Goal: Task Accomplishment & Management: Manage account settings

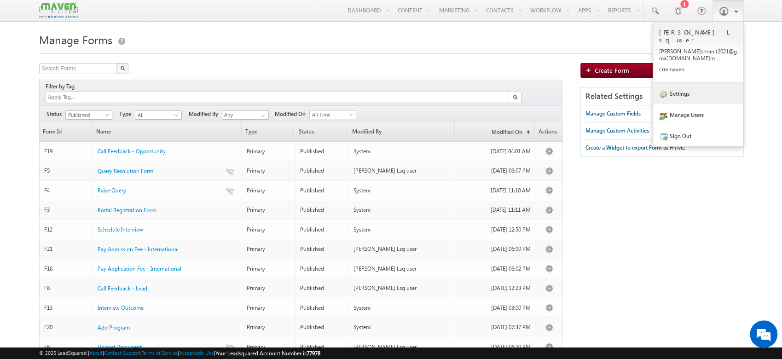
click at [689, 83] on link "Settings" at bounding box center [698, 93] width 90 height 21
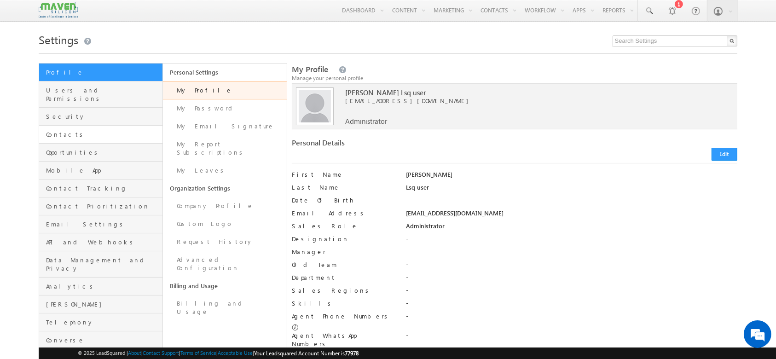
click at [127, 126] on link "Contacts" at bounding box center [100, 135] width 123 height 18
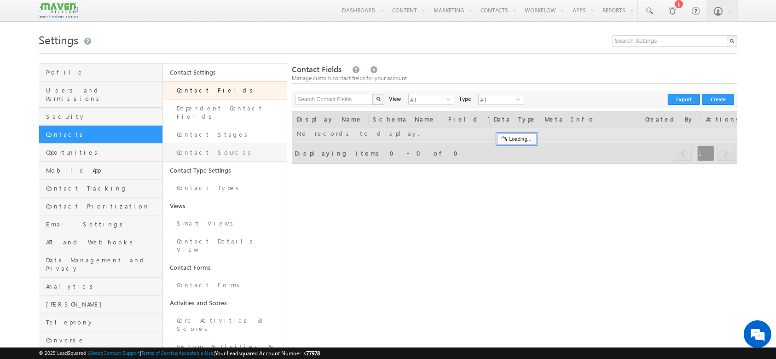
click at [231, 144] on link "Contact Sources" at bounding box center [225, 153] width 124 height 18
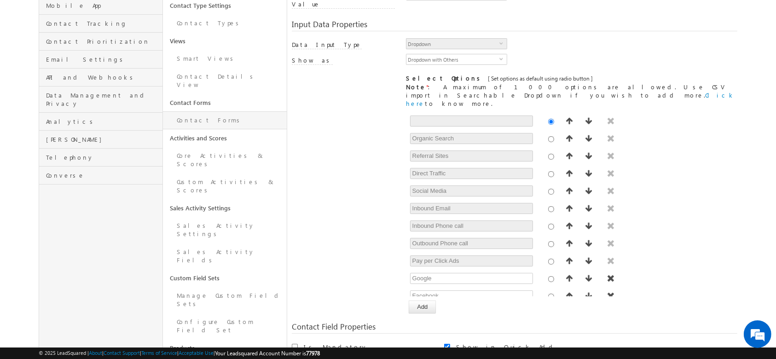
scroll to position [184, 0]
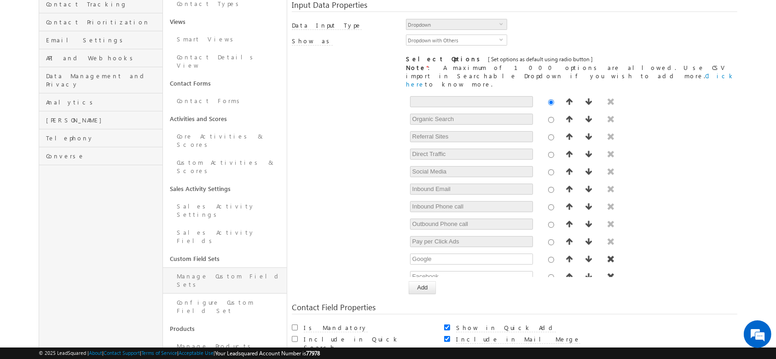
click at [230, 267] on link "Manage Custom Field Sets" at bounding box center [225, 280] width 124 height 26
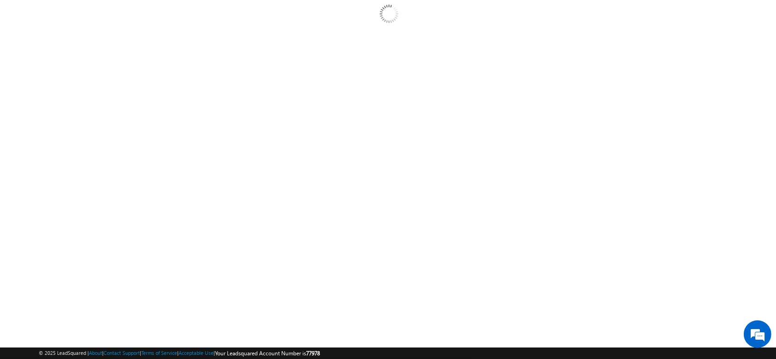
scroll to position [99, 0]
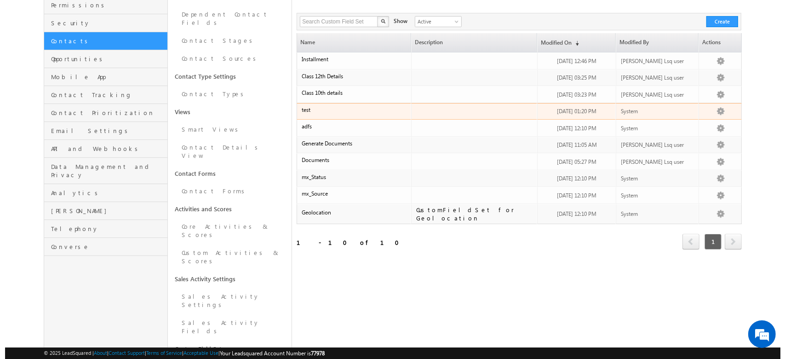
scroll to position [122, 0]
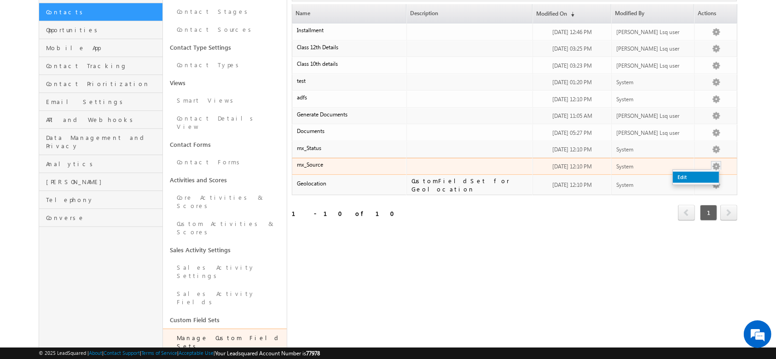
click at [703, 177] on link "Edit" at bounding box center [696, 177] width 46 height 11
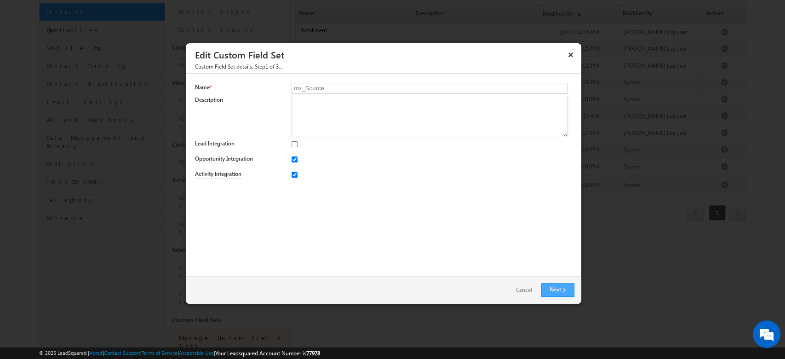
click at [562, 286] on link "Next" at bounding box center [558, 290] width 33 height 14
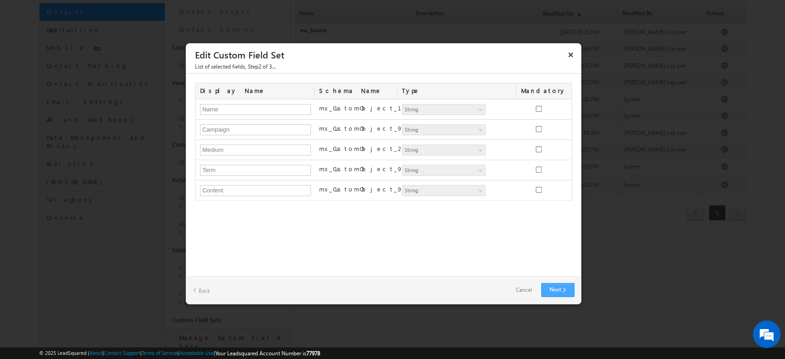
click at [545, 288] on link "Next" at bounding box center [558, 290] width 33 height 14
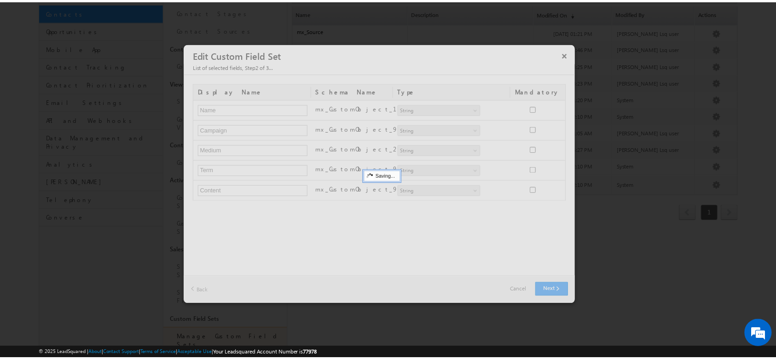
scroll to position [0, 0]
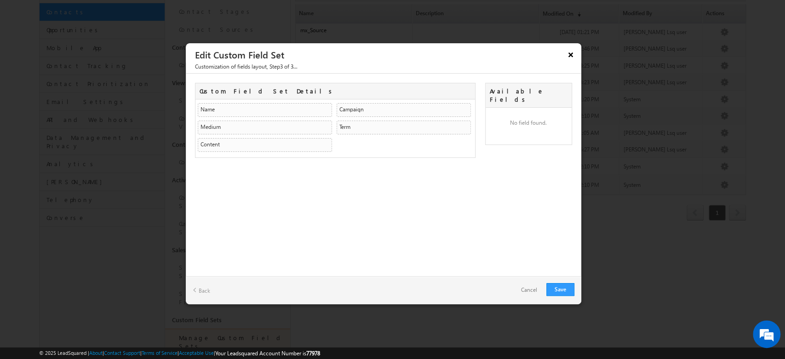
click at [574, 55] on button "×" at bounding box center [571, 54] width 15 height 16
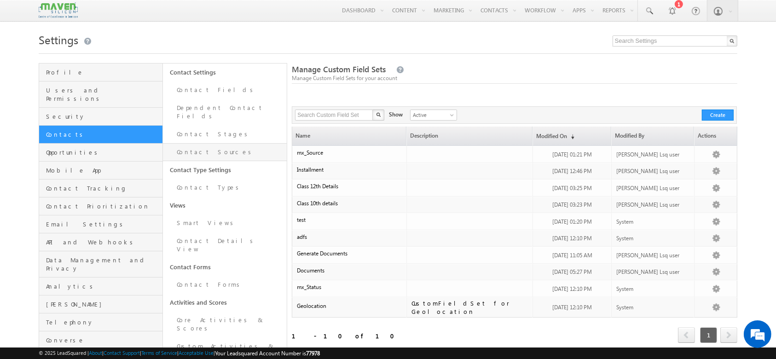
click at [246, 143] on link "Contact Sources" at bounding box center [225, 152] width 124 height 18
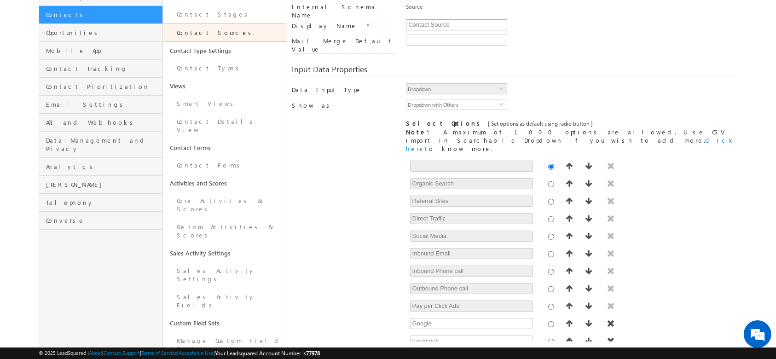
scroll to position [122, 0]
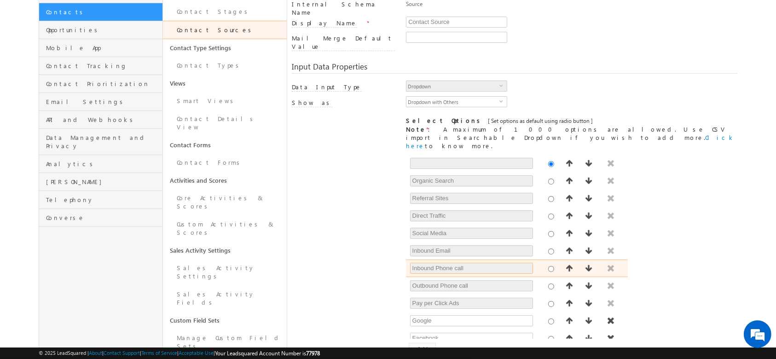
click at [473, 263] on input "Inbound Phone call" at bounding box center [471, 268] width 123 height 11
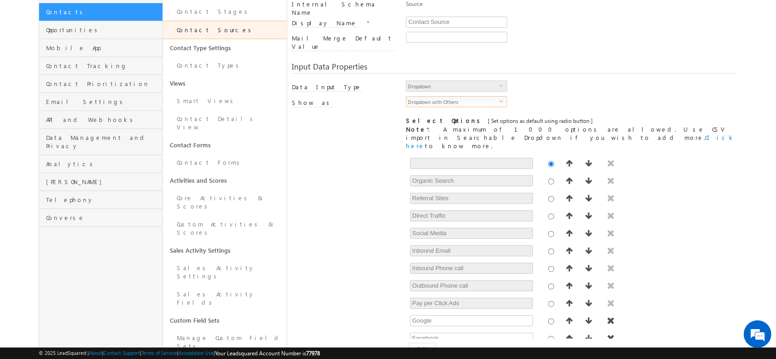
click at [501, 97] on span "select" at bounding box center [502, 105] width 7 height 16
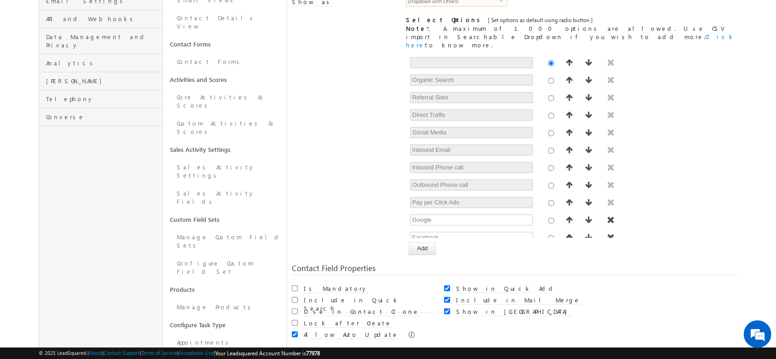
scroll to position [245, 0]
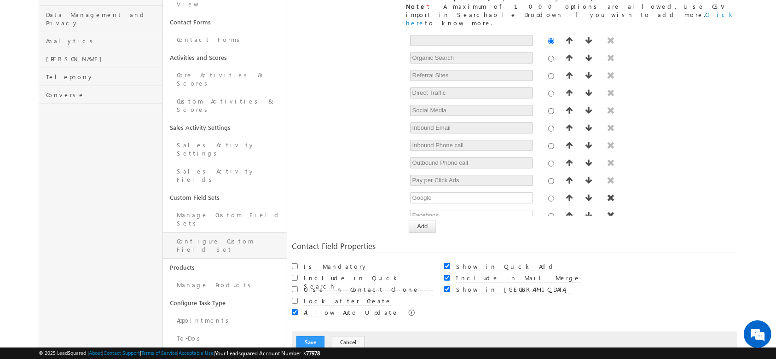
click link "Configure Custom Field Set"
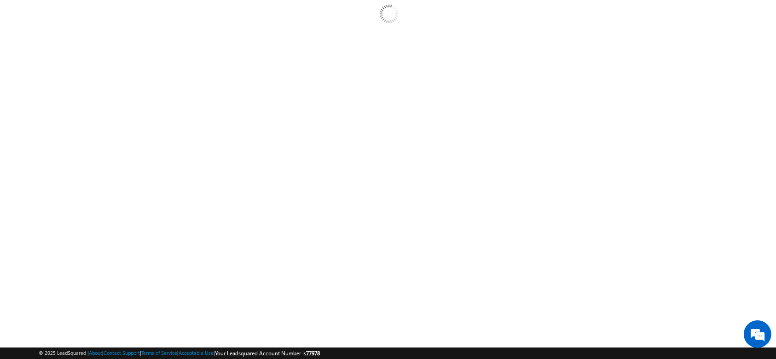
scroll to position [99, 0]
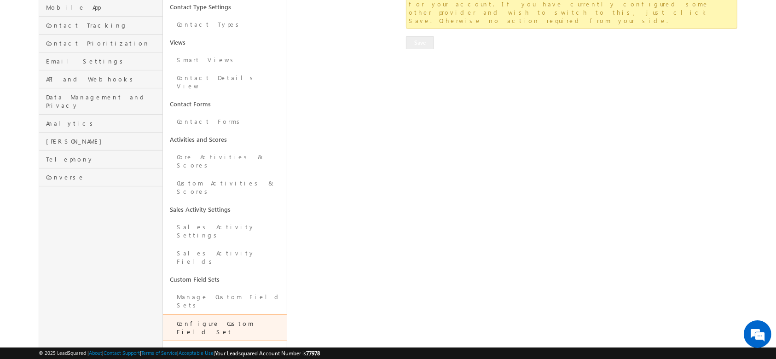
scroll to position [184, 0]
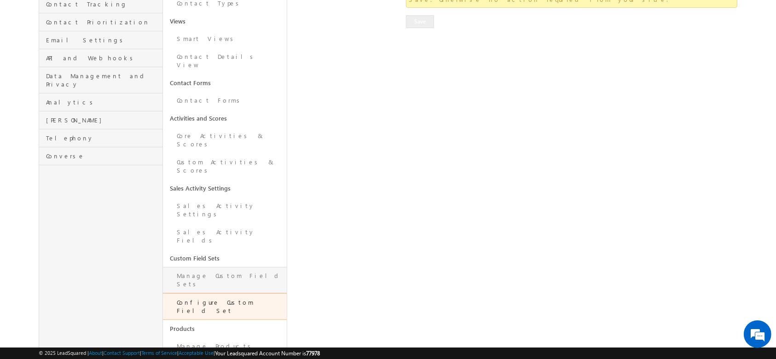
click at [216, 267] on link "Manage Custom Field Sets" at bounding box center [225, 280] width 124 height 26
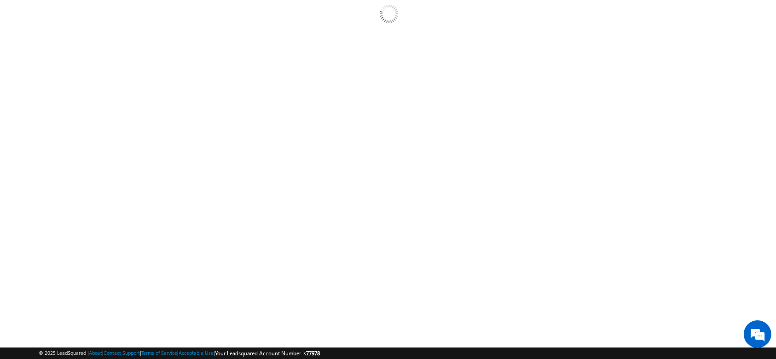
scroll to position [99, 0]
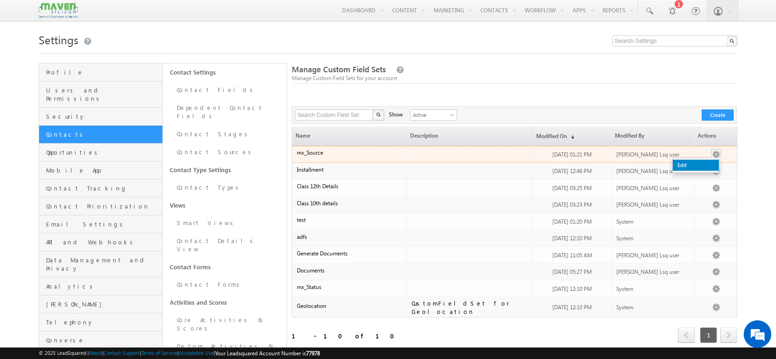
click at [707, 166] on link "Edit" at bounding box center [696, 165] width 46 height 11
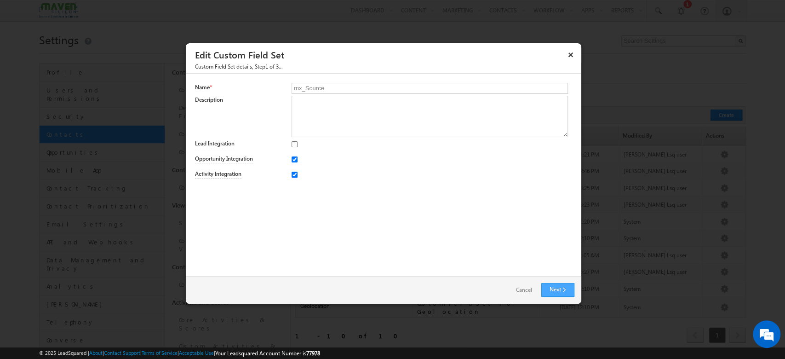
click at [556, 288] on link "Next" at bounding box center [558, 290] width 33 height 14
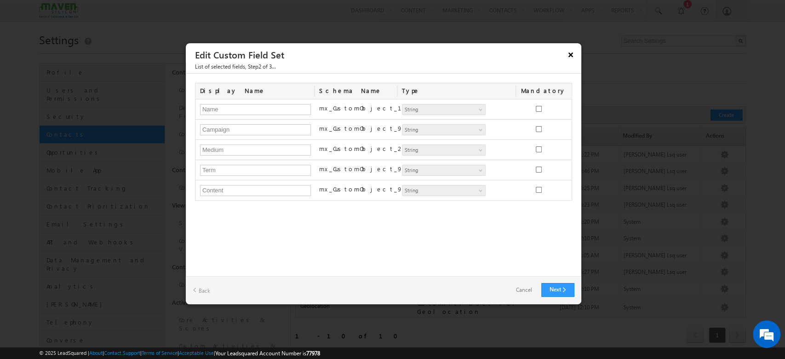
click at [569, 49] on button "×" at bounding box center [571, 54] width 15 height 16
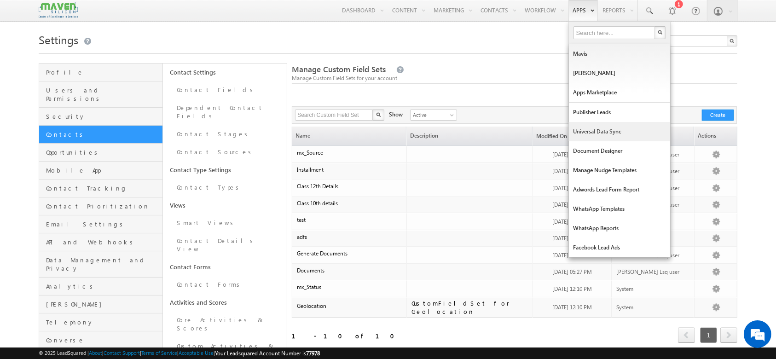
click at [604, 131] on link "Universal Data Sync" at bounding box center [619, 131] width 101 height 19
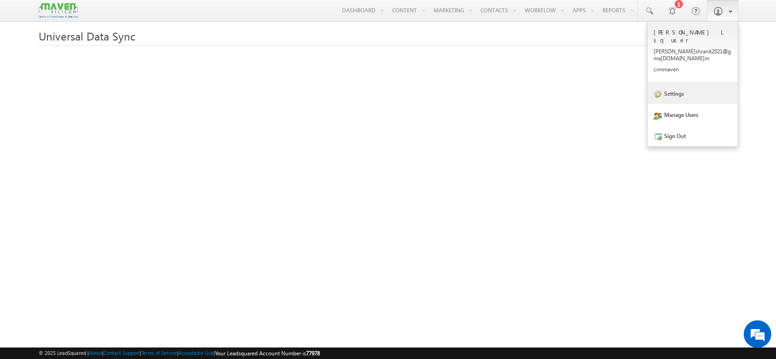
click at [674, 83] on link "Settings" at bounding box center [692, 93] width 90 height 21
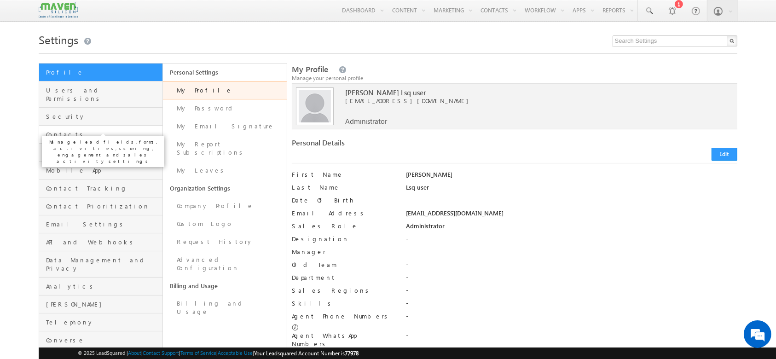
click at [78, 131] on span "Contacts" at bounding box center [103, 134] width 114 height 8
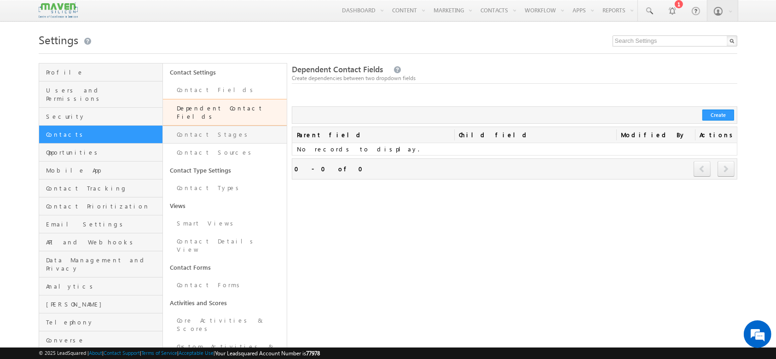
click at [224, 131] on link "Contact Stages" at bounding box center [225, 135] width 124 height 18
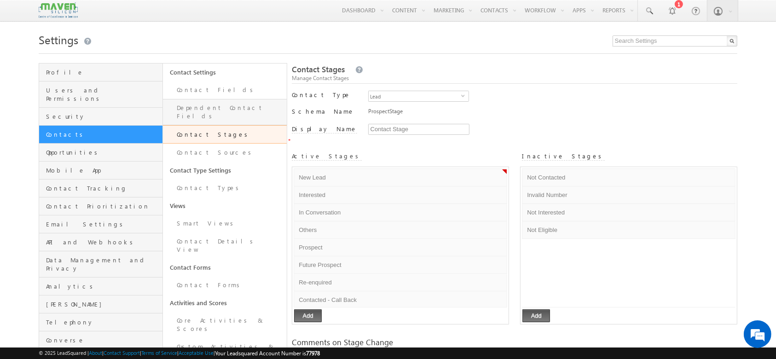
click at [204, 101] on link "Dependent Contact Fields" at bounding box center [225, 112] width 124 height 26
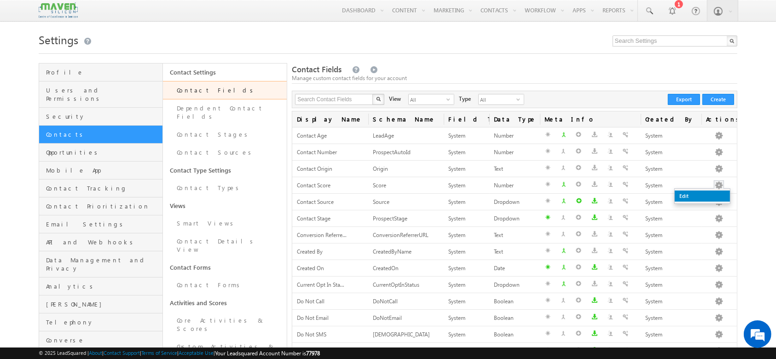
click at [701, 193] on link "Edit" at bounding box center [702, 195] width 55 height 11
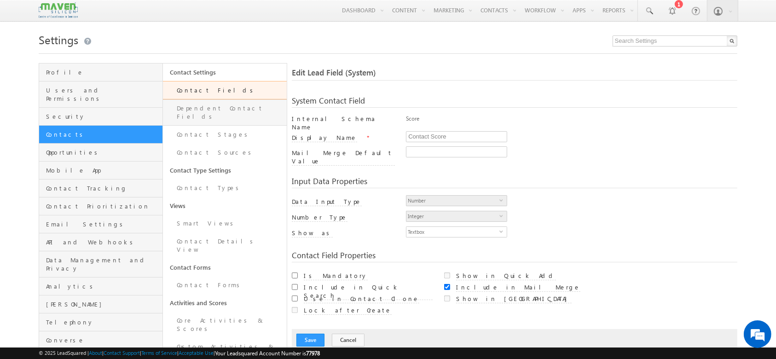
click at [246, 106] on link "Dependent Contact Fields" at bounding box center [225, 112] width 124 height 26
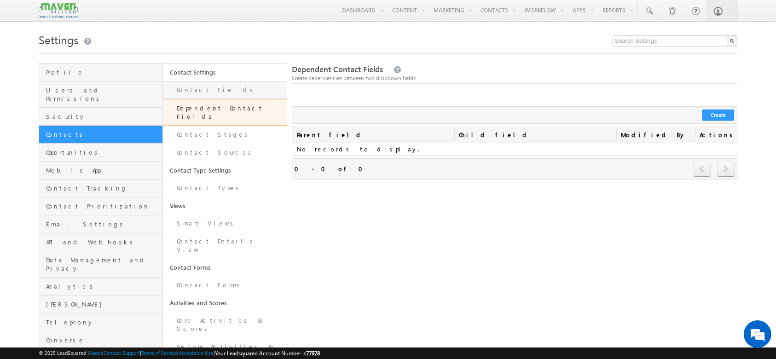
click at [221, 93] on link "Contact Fields" at bounding box center [225, 90] width 124 height 18
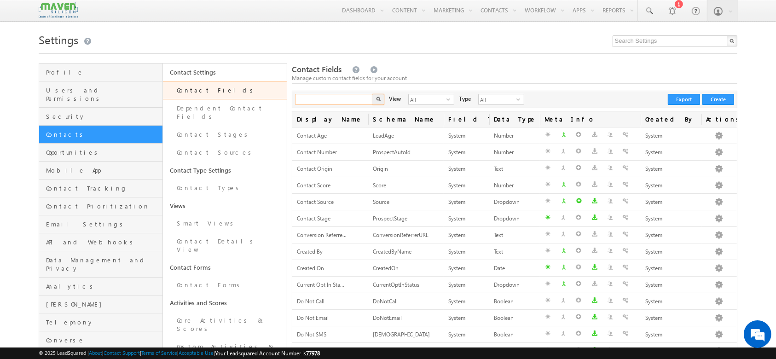
click at [329, 103] on input "text" at bounding box center [334, 99] width 79 height 11
click at [379, 100] on img "button" at bounding box center [378, 99] width 5 height 5
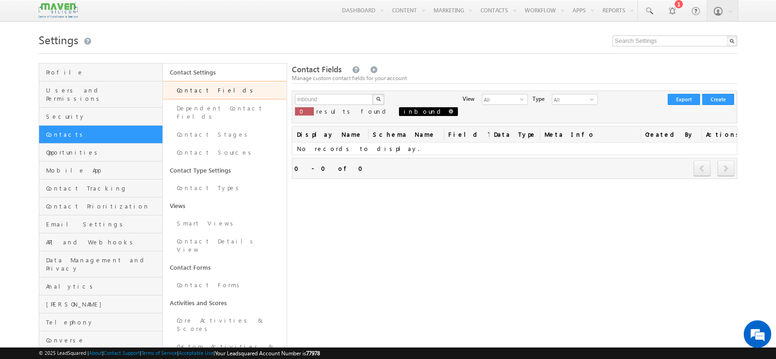
click at [449, 110] on span at bounding box center [451, 111] width 5 height 5
type input "Search Contact Fields"
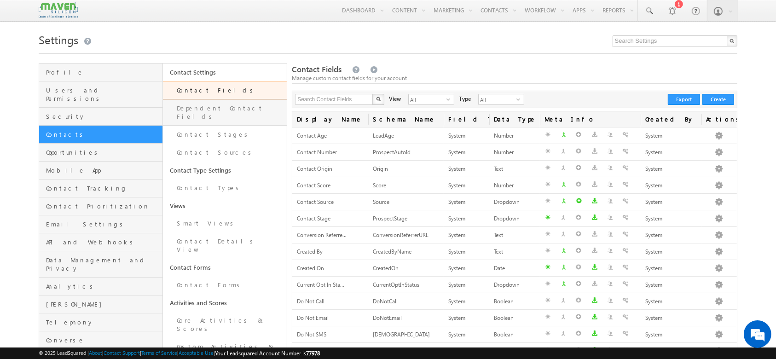
click at [202, 112] on link "Dependent Contact Fields" at bounding box center [225, 112] width 124 height 26
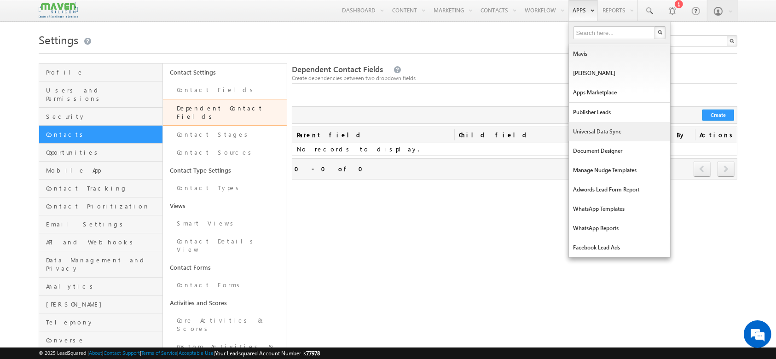
click at [602, 134] on link "Universal Data Sync" at bounding box center [619, 131] width 101 height 19
